Goal: Register for event/course

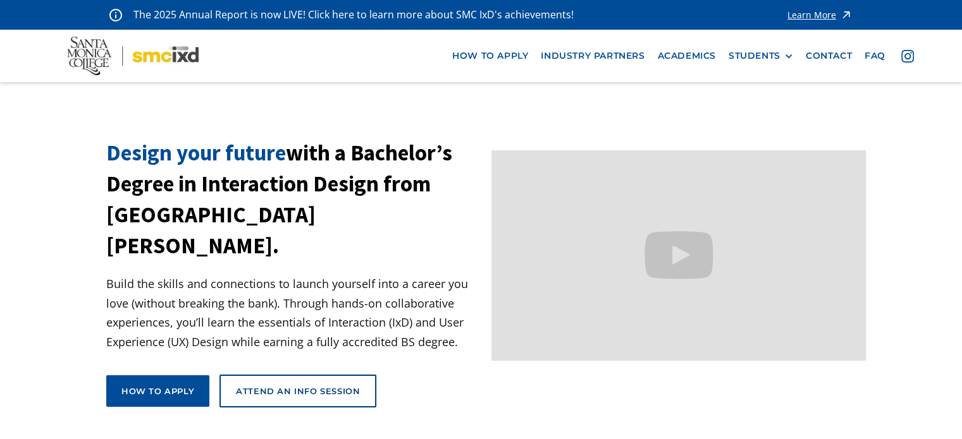
click at [61, 232] on section "Design your future with a Bachelor’s Degree in Interaction Design from Santa Mo…" at bounding box center [481, 294] width 962 height 312
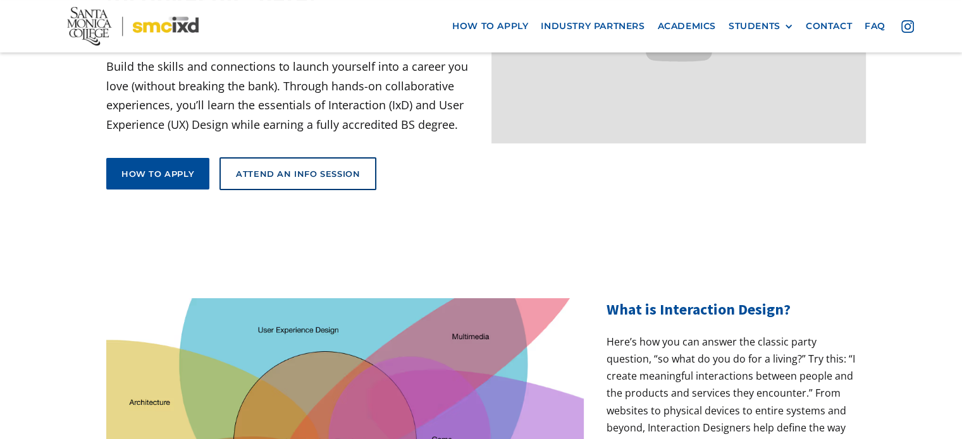
scroll to position [149, 0]
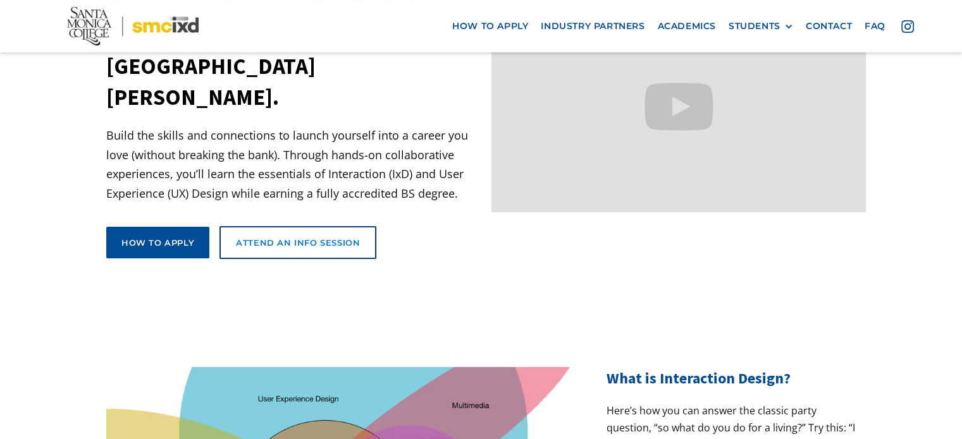
click at [343, 227] on link "Attend an Info Session" at bounding box center [297, 242] width 157 height 33
click at [102, 26] on img at bounding box center [133, 26] width 132 height 39
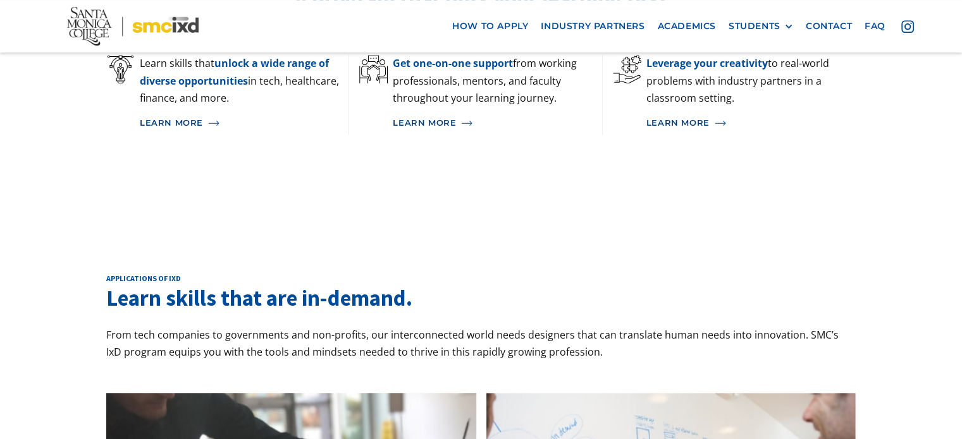
scroll to position [696, 0]
